Goal: Find specific page/section: Find specific page/section

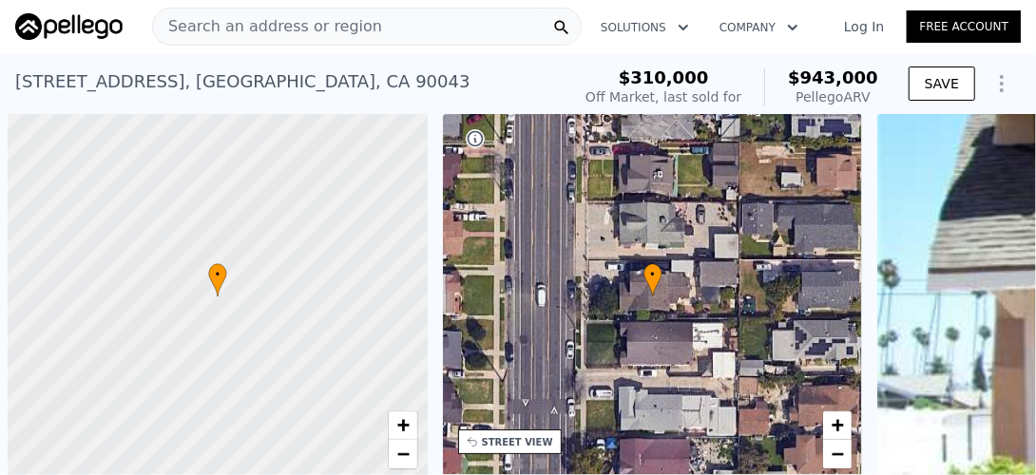
scroll to position [0, 8]
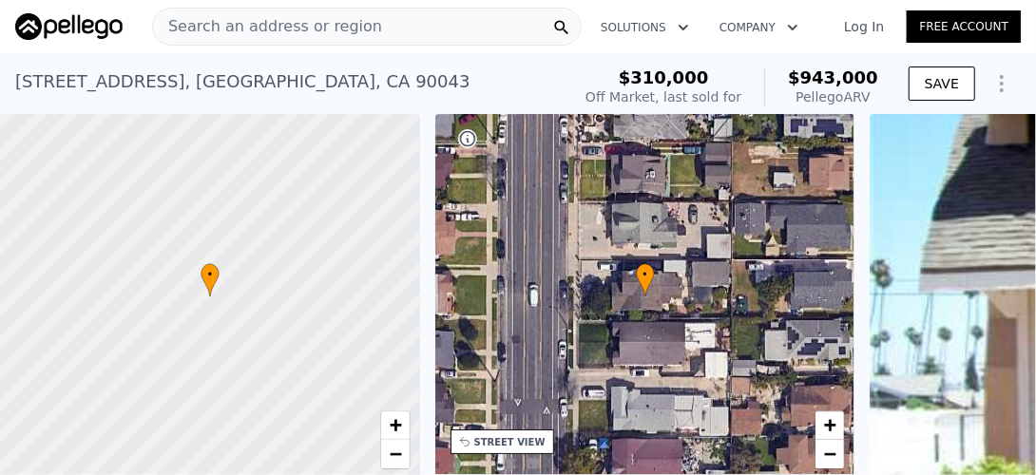
click at [239, 25] on span "Search an address or region" at bounding box center [267, 26] width 229 height 23
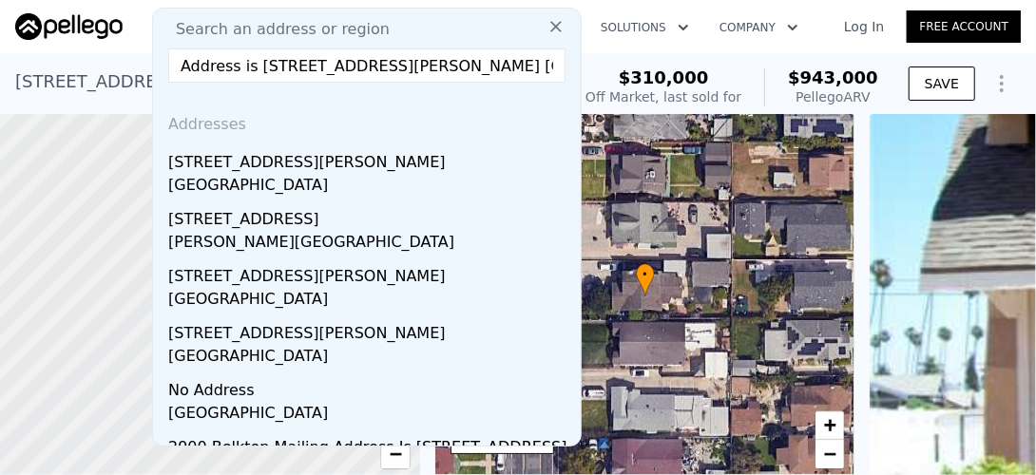
click at [248, 67] on input "Address is [STREET_ADDRESS][PERSON_NAME] [GEOGRAPHIC_DATA], [GEOGRAPHIC_DATA]" at bounding box center [366, 65] width 397 height 34
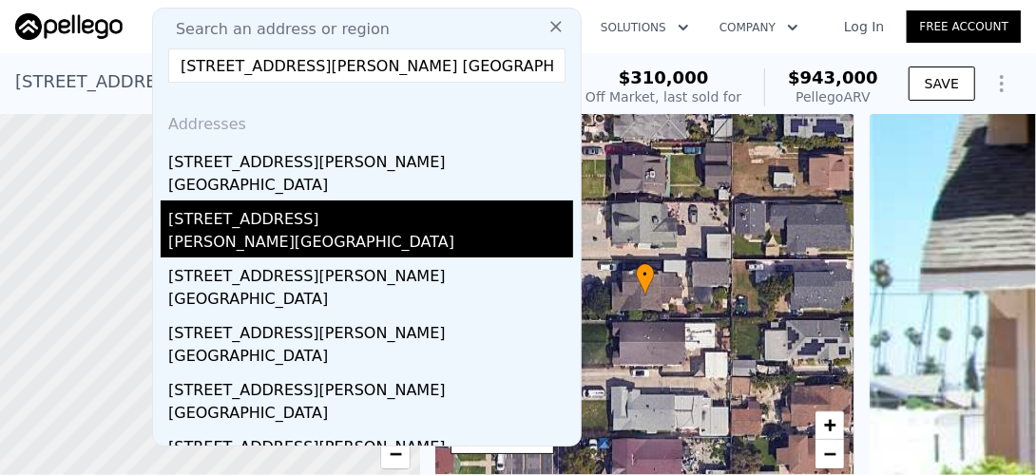
type input "[STREET_ADDRESS][PERSON_NAME] [GEOGRAPHIC_DATA], [GEOGRAPHIC_DATA]"
click at [266, 236] on div "[PERSON_NAME][GEOGRAPHIC_DATA]" at bounding box center [370, 244] width 405 height 27
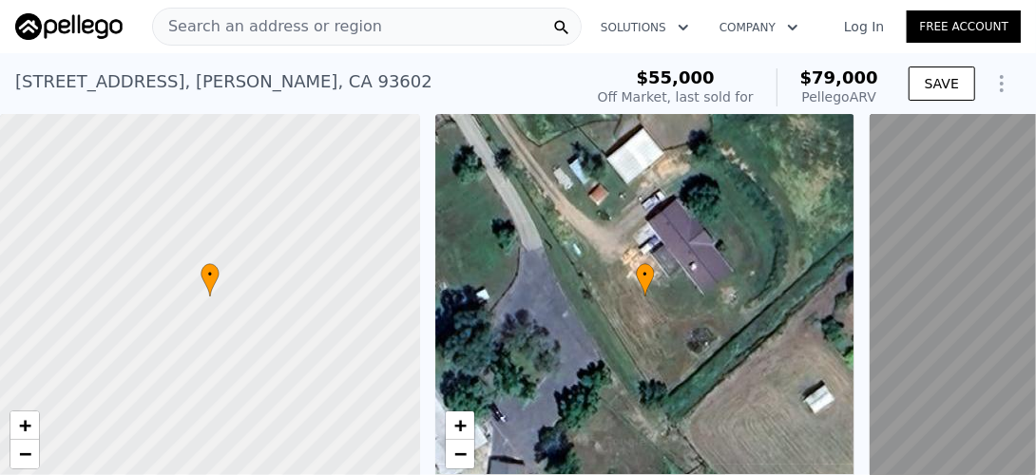
click at [241, 19] on span "Search an address or region" at bounding box center [267, 26] width 229 height 23
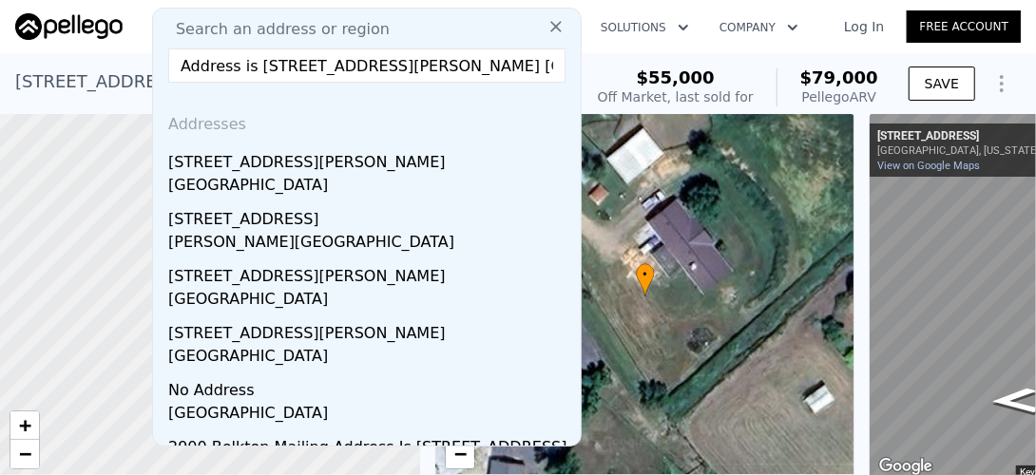
drag, startPoint x: 234, startPoint y: 66, endPoint x: 201, endPoint y: 63, distance: 32.4
click at [173, 63] on input "Address is [STREET_ADDRESS][PERSON_NAME] [GEOGRAPHIC_DATA], [GEOGRAPHIC_DATA]" at bounding box center [366, 65] width 397 height 34
drag, startPoint x: 248, startPoint y: 64, endPoint x: 173, endPoint y: 62, distance: 75.1
click at [173, 62] on input "Address is [STREET_ADDRESS][PERSON_NAME] [GEOGRAPHIC_DATA], [GEOGRAPHIC_DATA]" at bounding box center [366, 65] width 397 height 34
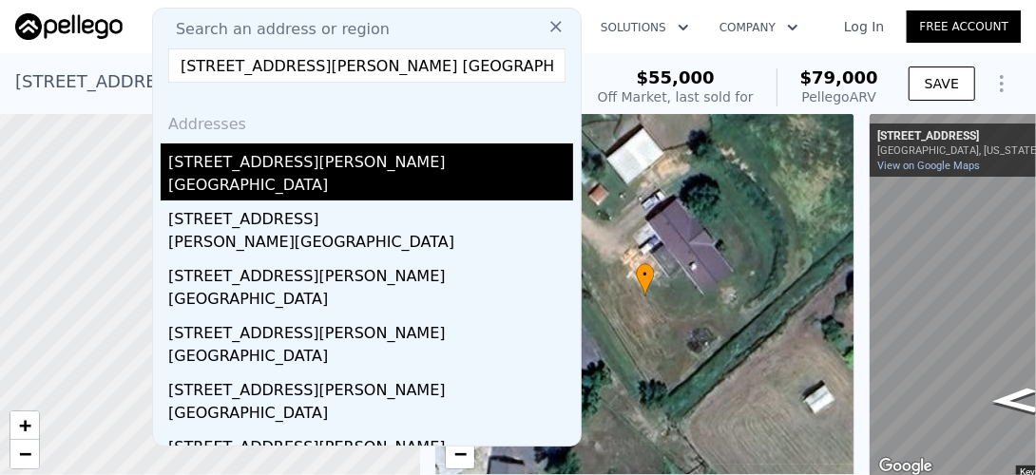
type input "[STREET_ADDRESS][PERSON_NAME] [GEOGRAPHIC_DATA], [GEOGRAPHIC_DATA]"
click at [246, 173] on div "[STREET_ADDRESS][PERSON_NAME]" at bounding box center [370, 158] width 405 height 30
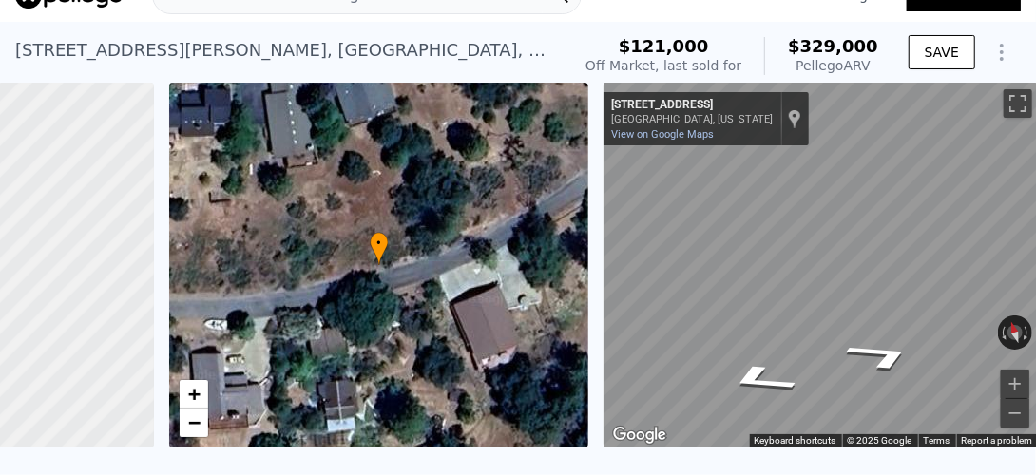
scroll to position [0, 290]
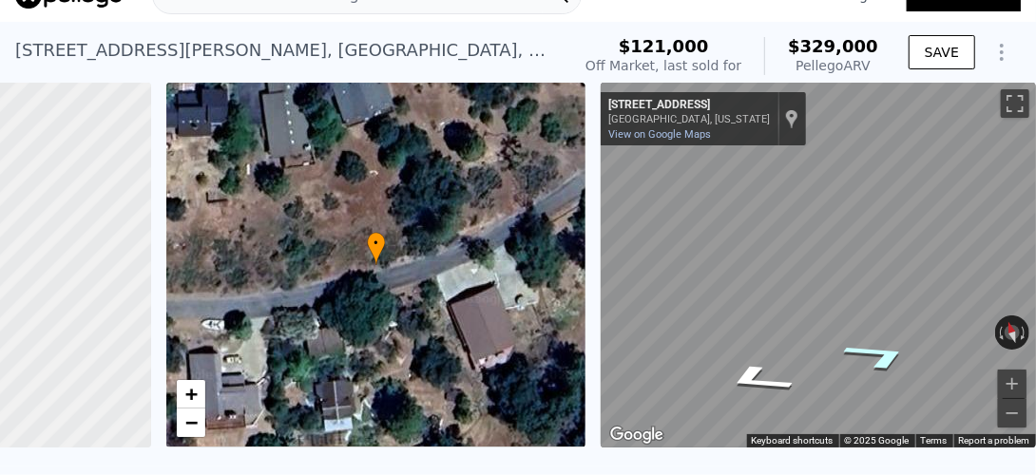
click at [859, 349] on icon "Go East, Natoma Rd" at bounding box center [878, 355] width 133 height 45
click at [859, 349] on icon "Go East, Natoma Rd" at bounding box center [876, 356] width 135 height 46
click at [859, 349] on icon "Go Northeast, Natoma Rd" at bounding box center [869, 352] width 141 height 45
click at [757, 383] on icon "Go Southwest, Natoma Rd" at bounding box center [766, 383] width 141 height 45
click at [750, 382] on icon "Go West, Natoma Rd" at bounding box center [759, 381] width 135 height 46
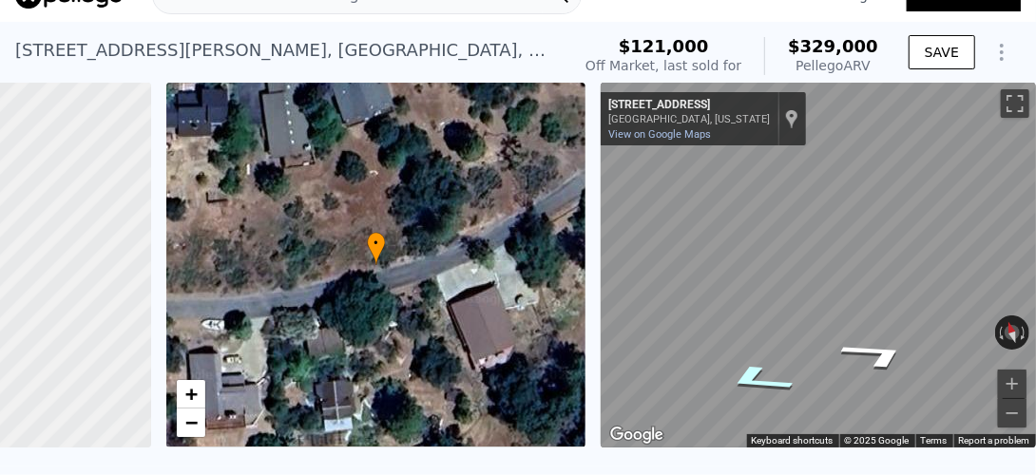
click at [750, 382] on icon "Go West, Natoma Rd" at bounding box center [758, 379] width 133 height 45
click at [750, 382] on icon "Go West, Natoma Rd" at bounding box center [757, 378] width 132 height 45
